Goal: Task Accomplishment & Management: Manage account settings

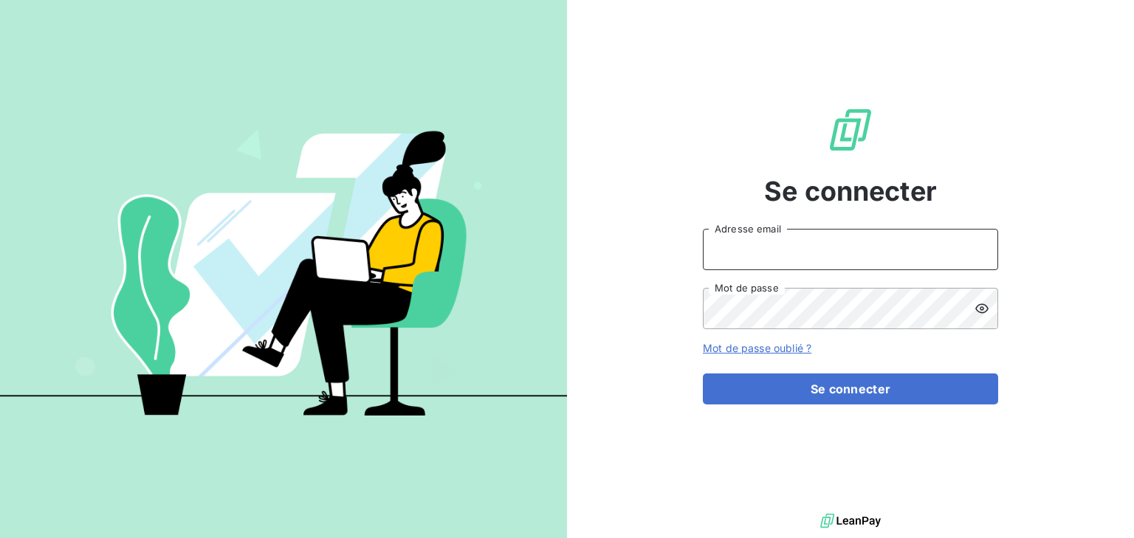
click at [774, 246] on input "Adresse email" at bounding box center [850, 249] width 295 height 41
type input "[PERSON_NAME][EMAIL_ADDRESS][DOMAIN_NAME]"
click at [703, 374] on button "Se connecter" at bounding box center [850, 389] width 295 height 31
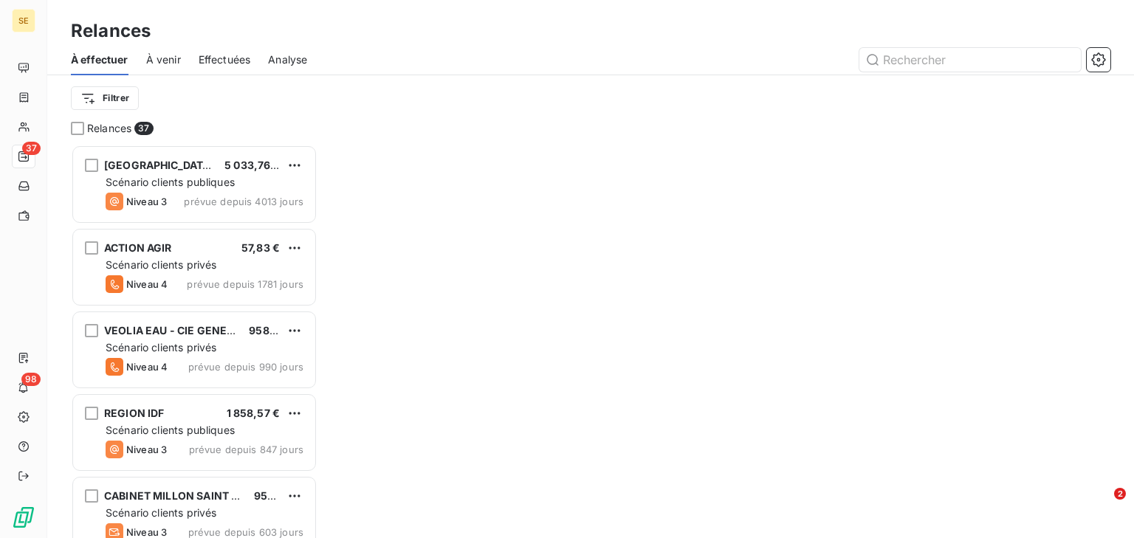
scroll to position [384, 237]
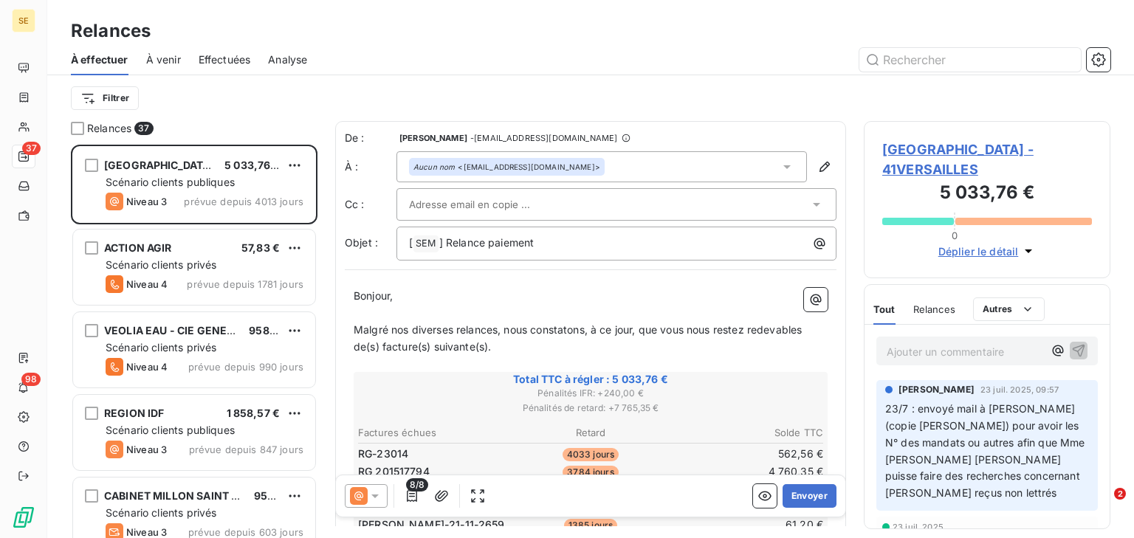
click at [230, 64] on span "Effectuées" at bounding box center [225, 59] width 52 height 15
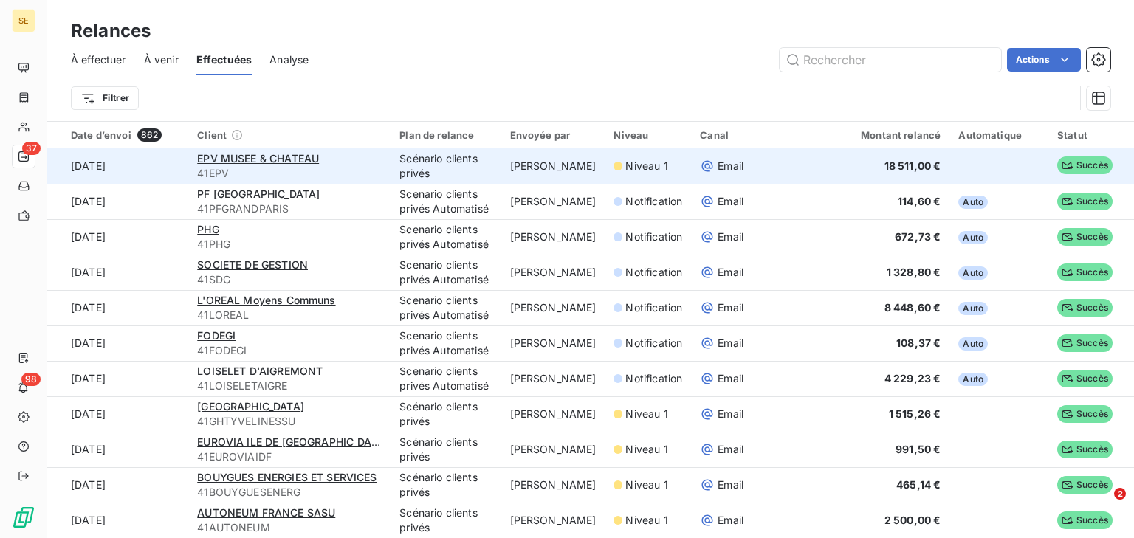
click at [330, 157] on div "EPV MUSEE & CHATEAU" at bounding box center [289, 158] width 185 height 15
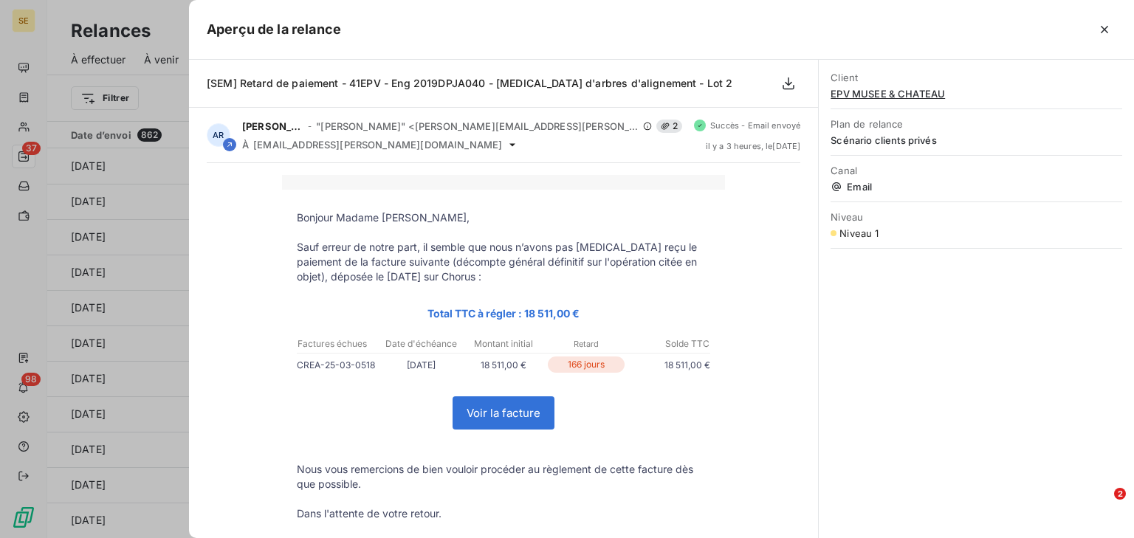
click at [159, 101] on div at bounding box center [567, 269] width 1134 height 538
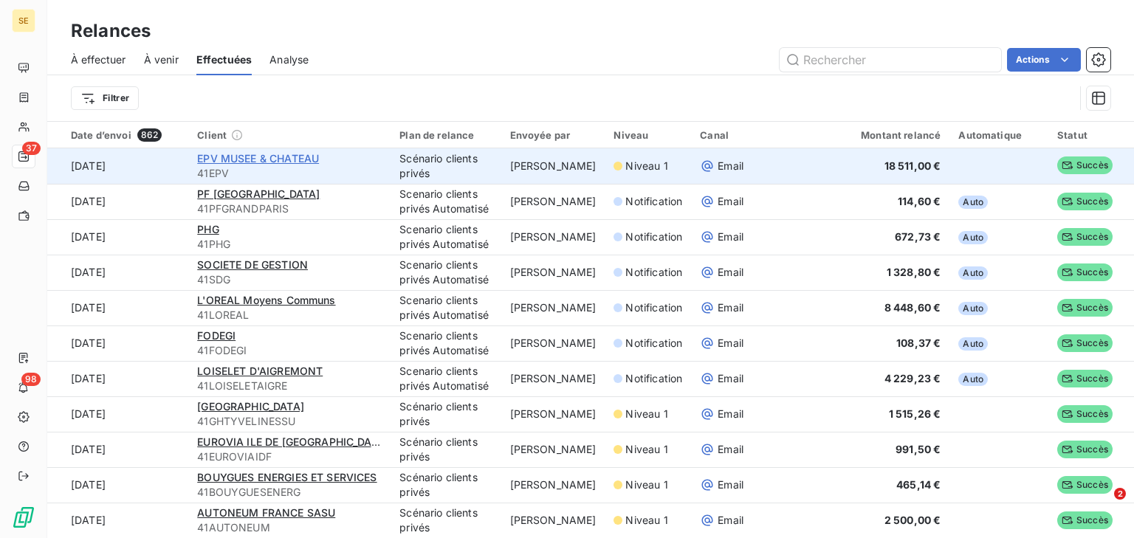
click at [264, 157] on span "EPV MUSEE & CHATEAU" at bounding box center [258, 158] width 122 height 13
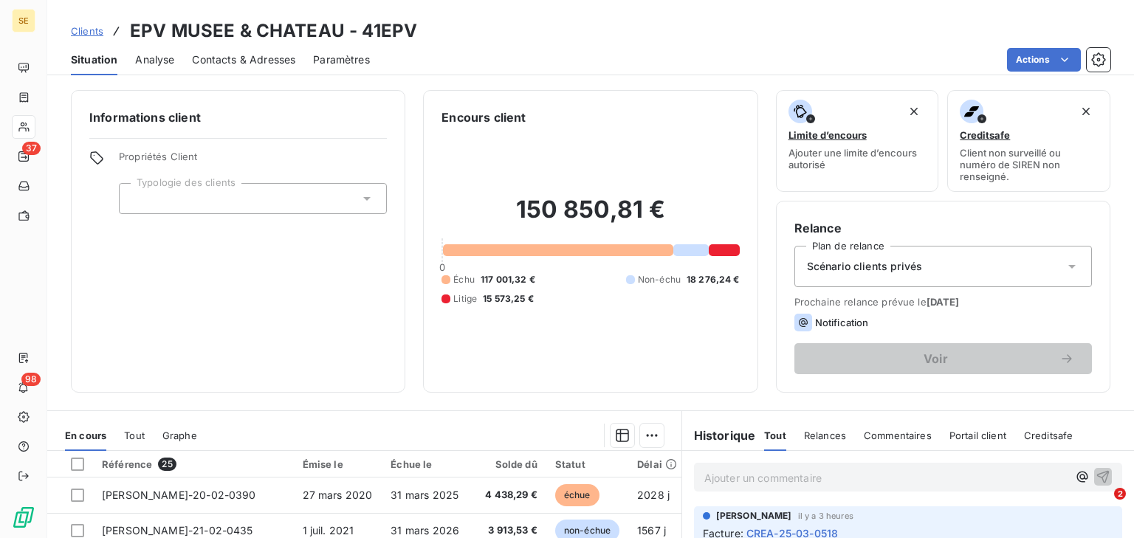
click at [188, 30] on h3 "EPV MUSEE & CHATEAU - 41EPV" at bounding box center [273, 31] width 287 height 27
